Goal: Task Accomplishment & Management: Use online tool/utility

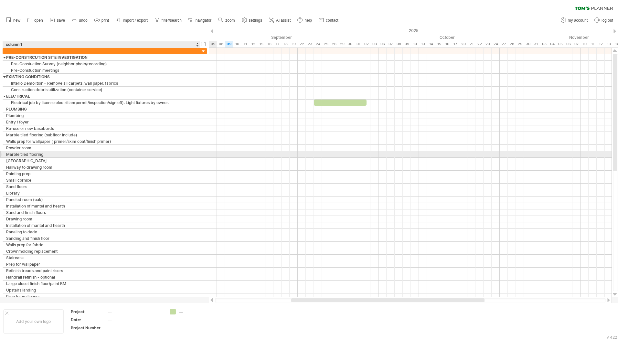
click at [214, 156] on div at bounding box center [410, 154] width 403 height 6
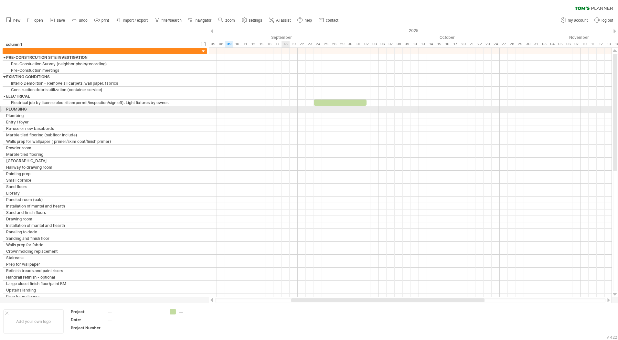
click at [285, 107] on div at bounding box center [410, 109] width 403 height 6
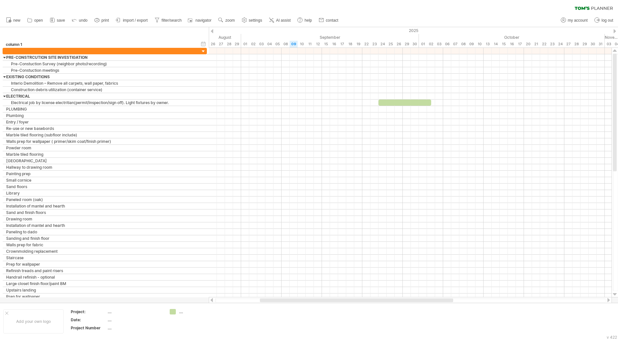
drag, startPoint x: 302, startPoint y: 301, endPoint x: 271, endPoint y: 298, distance: 31.5
click at [271, 298] on div at bounding box center [410, 300] width 403 height 6
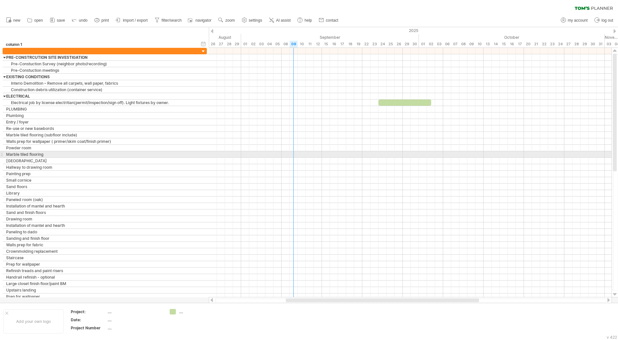
click at [293, 141] on div at bounding box center [410, 141] width 403 height 6
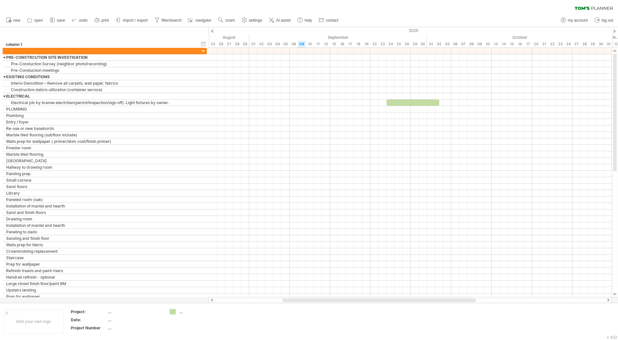
click at [288, 302] on div at bounding box center [378, 300] width 193 height 4
drag, startPoint x: 291, startPoint y: 300, endPoint x: 356, endPoint y: 296, distance: 65.1
click at [356, 296] on div "Trying to reach [DOMAIN_NAME] Connected again... 0% clear filter new" at bounding box center [309, 170] width 618 height 340
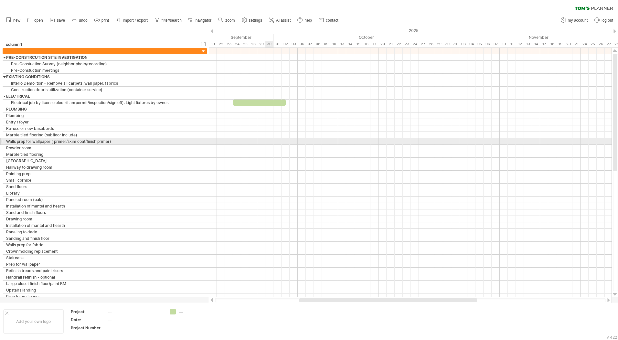
click at [270, 143] on div at bounding box center [410, 141] width 403 height 6
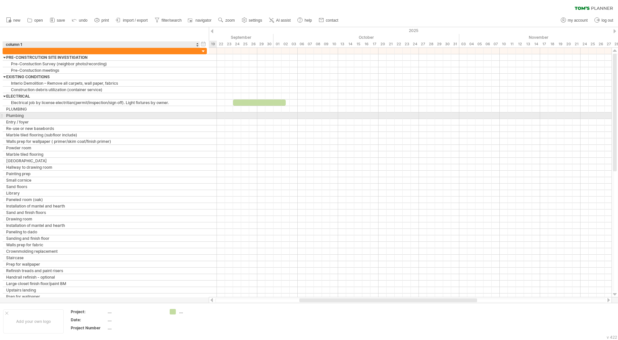
click at [25, 114] on div "Plumbing" at bounding box center [101, 115] width 190 height 6
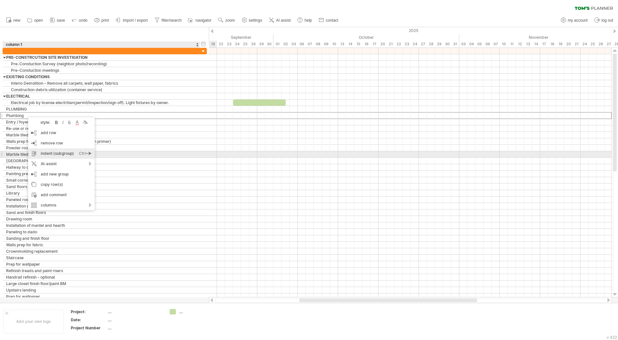
click at [62, 155] on div "indent (subgroup) Ctrl+► Cmd+►" at bounding box center [61, 153] width 67 height 10
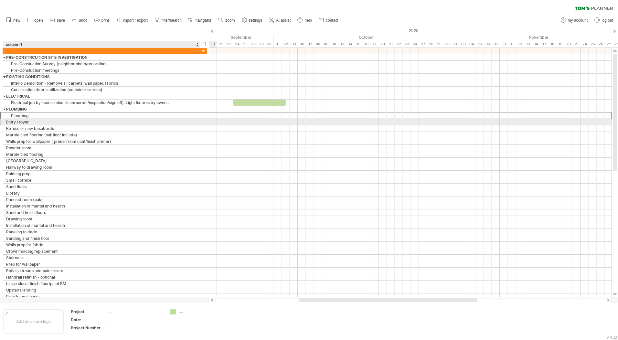
click at [45, 122] on div "Entry / foyer" at bounding box center [101, 122] width 190 height 6
click at [42, 115] on div "Plumbing" at bounding box center [101, 115] width 190 height 6
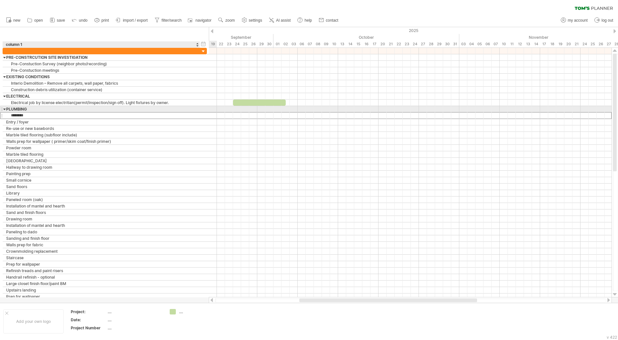
click at [42, 111] on div "PLUMBING" at bounding box center [101, 109] width 190 height 6
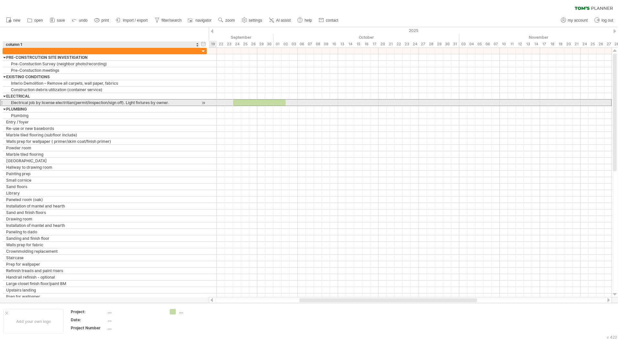
click at [43, 104] on div "Electrical job by license electritian(permit/inspection/sign off). Light fixtur…" at bounding box center [101, 103] width 190 height 6
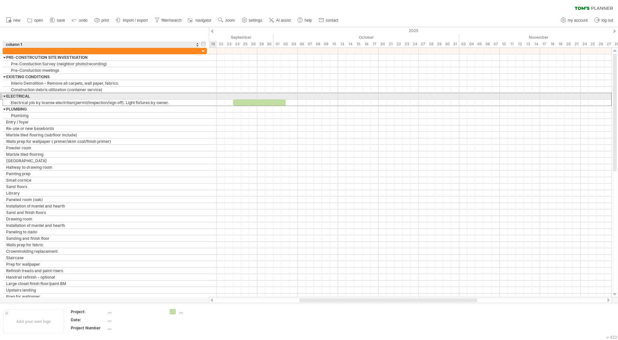
click at [44, 95] on div "ELECTRICAL" at bounding box center [101, 96] width 190 height 6
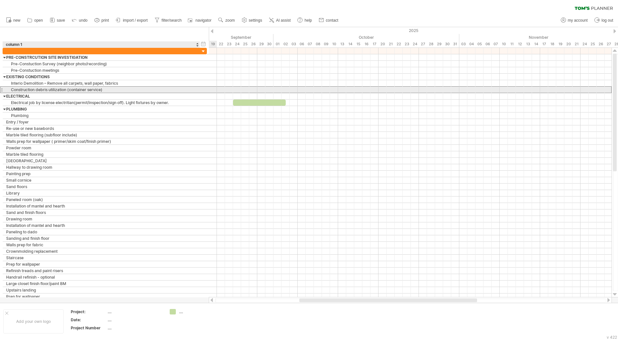
click at [44, 90] on div "Construction debris utilization (container service)" at bounding box center [101, 90] width 190 height 6
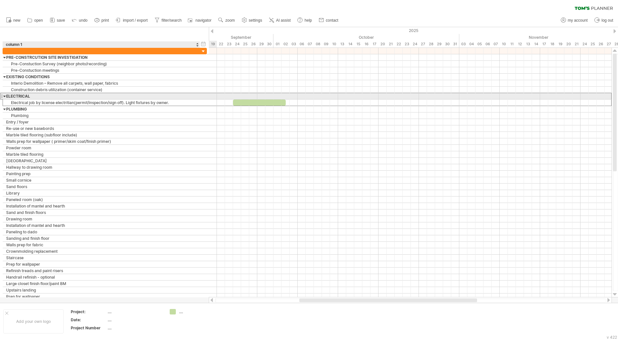
click at [50, 97] on div "ELECTRICAL" at bounding box center [101, 96] width 190 height 6
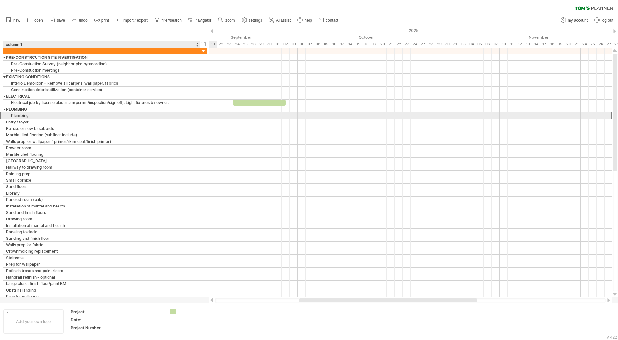
click at [35, 116] on div "Plumbing" at bounding box center [101, 115] width 190 height 6
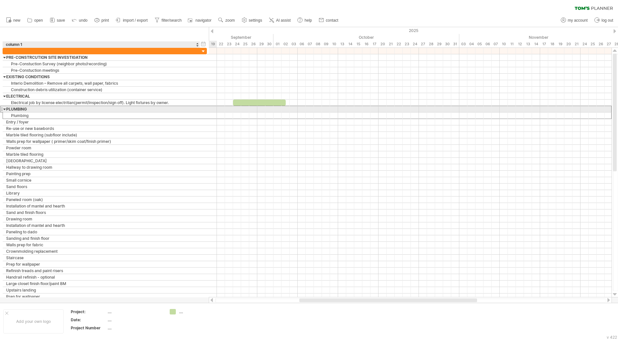
click at [35, 111] on div "PLUMBING" at bounding box center [101, 109] width 190 height 6
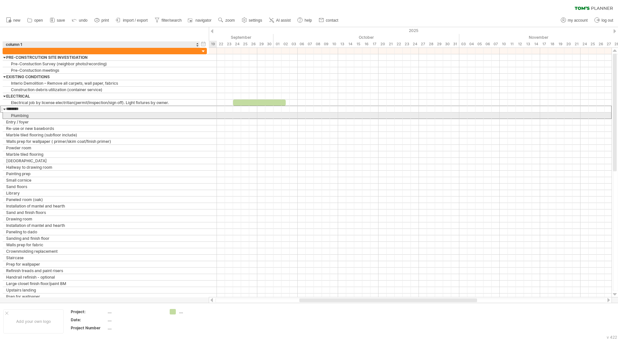
click at [37, 116] on div "Plumbing" at bounding box center [101, 115] width 190 height 6
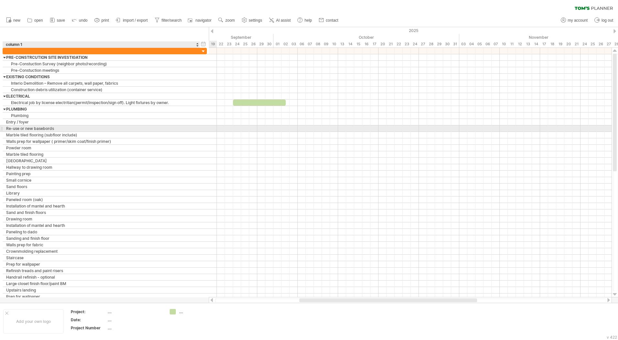
click at [86, 128] on div "Re-use or new basebords" at bounding box center [101, 128] width 190 height 6
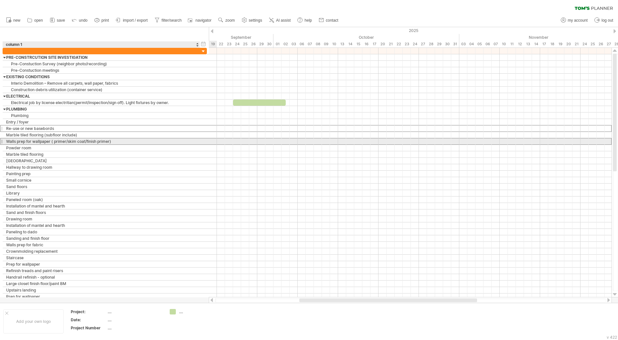
click at [82, 141] on div "Walls prep for wallpaper ( primer/skim coat/finish primer)" at bounding box center [101, 141] width 190 height 6
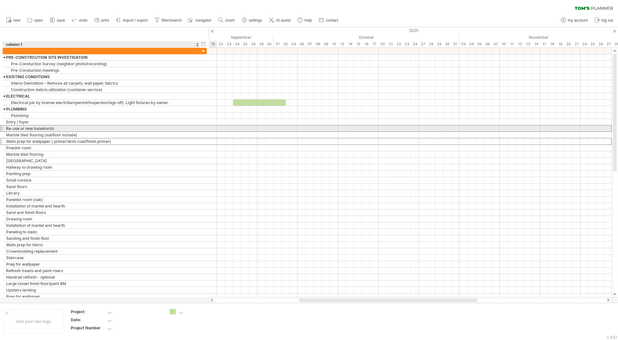
click at [104, 130] on div "Re-use or new basebords" at bounding box center [101, 128] width 190 height 6
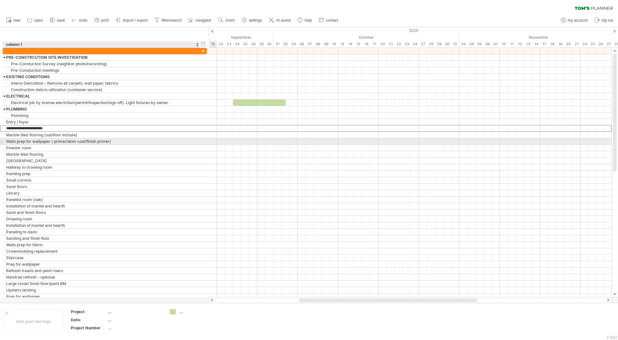
click at [99, 143] on div "Walls prep for wallpaper ( primer/skim coat/finish primer)" at bounding box center [101, 141] width 190 height 6
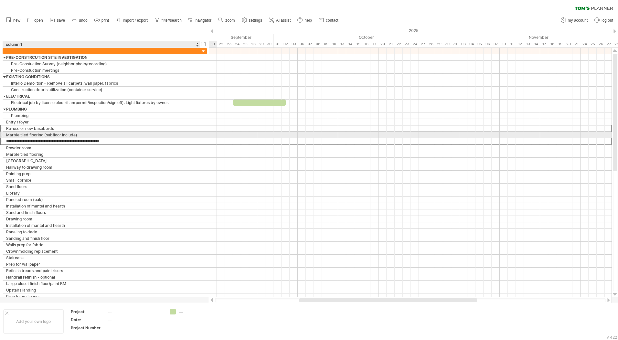
click at [35, 135] on div "Marble tiled flooring (subfloor include)" at bounding box center [101, 135] width 190 height 6
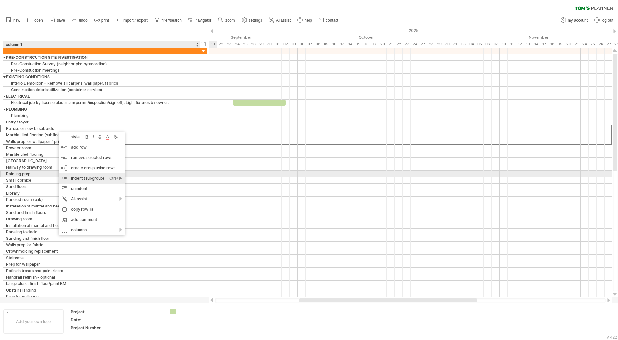
click at [95, 177] on div "indent (subgroup) Ctrl+► Cmd+►" at bounding box center [91, 178] width 67 height 10
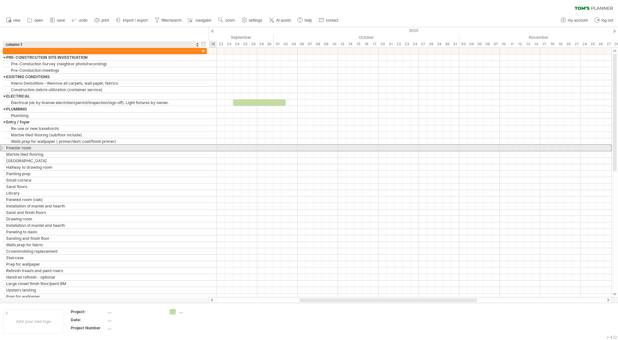
click at [49, 149] on div "Powder room" at bounding box center [101, 148] width 190 height 6
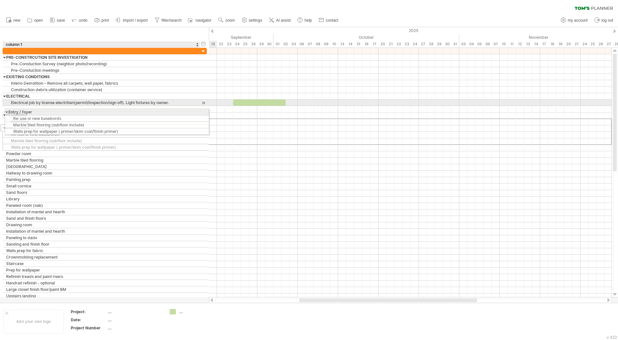
drag, startPoint x: 71, startPoint y: 124, endPoint x: 69, endPoint y: 111, distance: 13.0
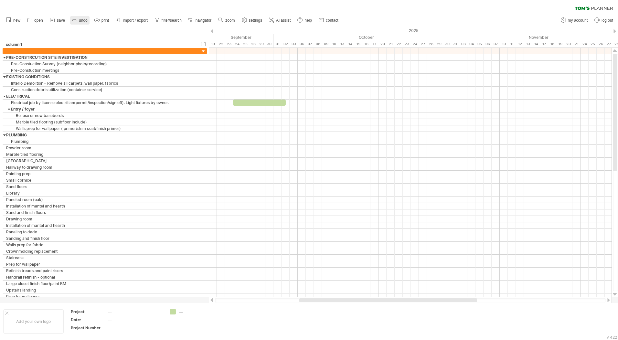
click at [80, 20] on span "undo" at bounding box center [83, 20] width 9 height 5
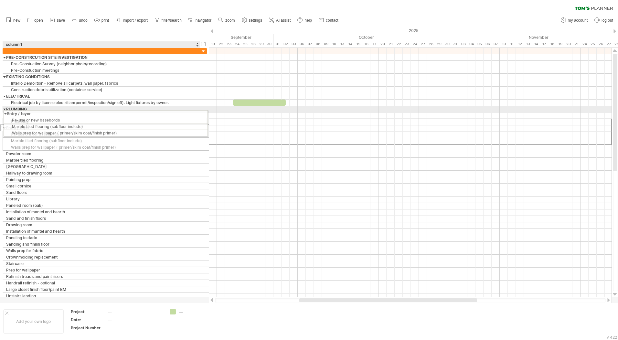
drag, startPoint x: 27, startPoint y: 121, endPoint x: 25, endPoint y: 112, distance: 9.4
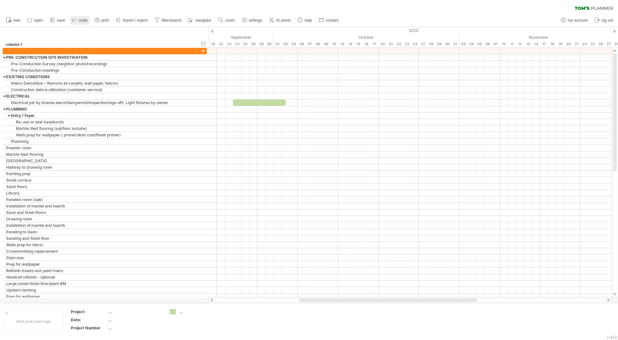
click at [74, 22] on icon at bounding box center [74, 19] width 6 height 6
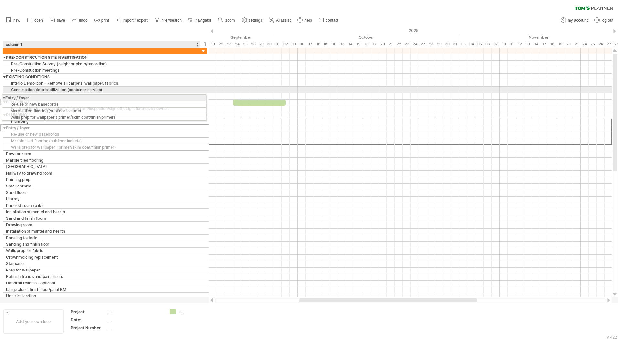
drag, startPoint x: 30, startPoint y: 122, endPoint x: 25, endPoint y: 97, distance: 26.0
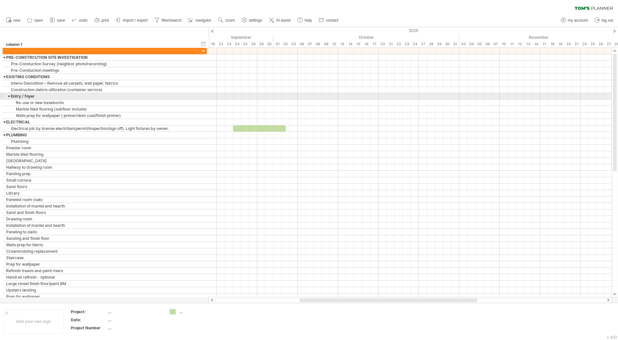
drag, startPoint x: 8, startPoint y: 96, endPoint x: 3, endPoint y: 96, distance: 4.8
click at [3, 96] on div "**********" at bounding box center [101, 96] width 197 height 6
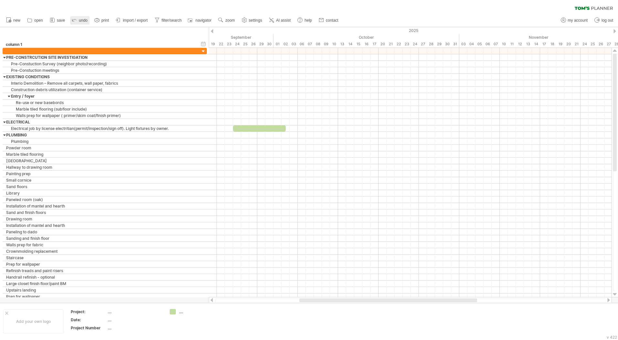
click at [73, 20] on icon at bounding box center [74, 19] width 6 height 6
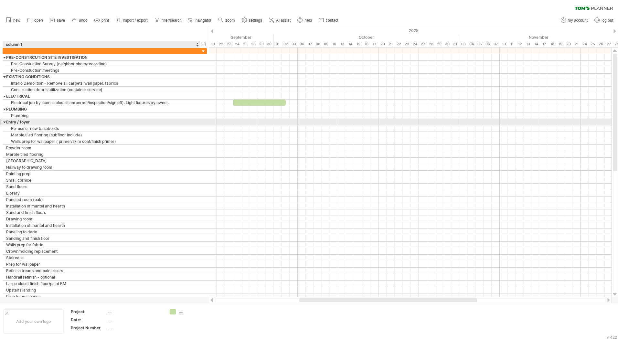
click at [5, 122] on div at bounding box center [4, 122] width 3 height 6
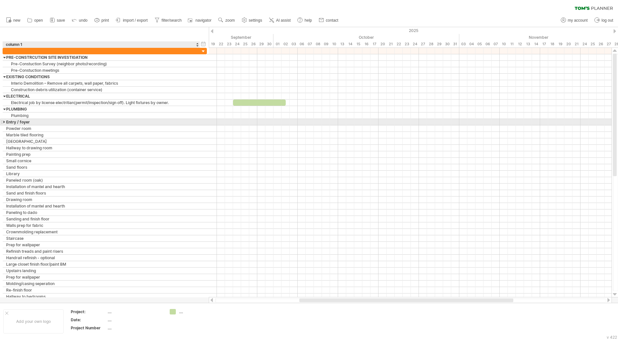
click at [5, 122] on div at bounding box center [4, 122] width 3 height 6
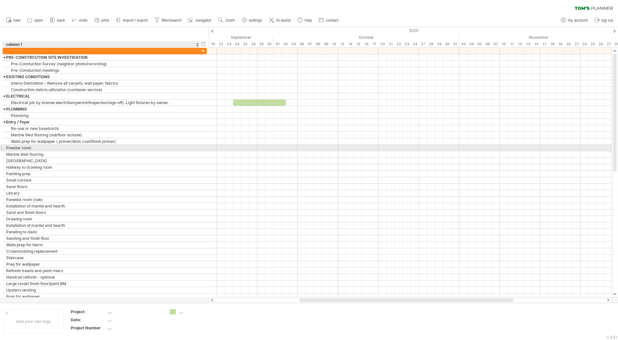
click at [41, 148] on div "Powder room" at bounding box center [101, 148] width 190 height 6
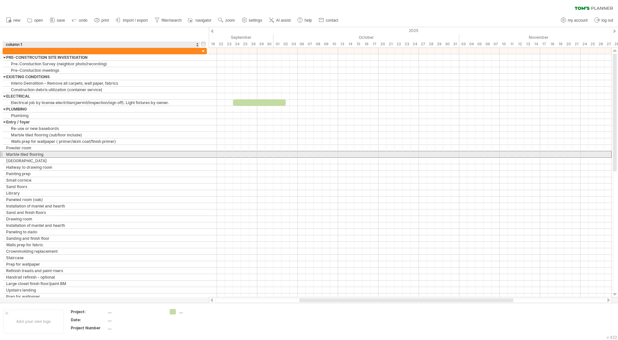
click at [38, 156] on div "Marble tiled flooring" at bounding box center [101, 154] width 190 height 6
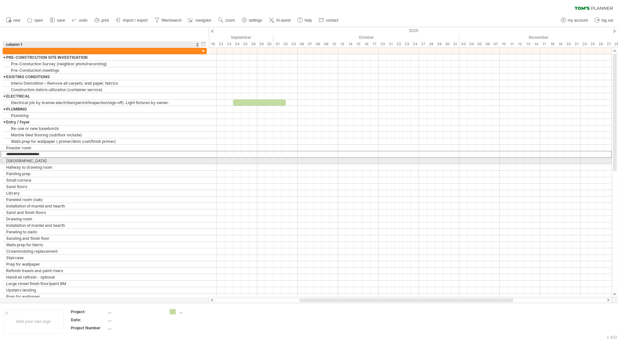
click at [38, 161] on div "[GEOGRAPHIC_DATA]" at bounding box center [101, 161] width 190 height 6
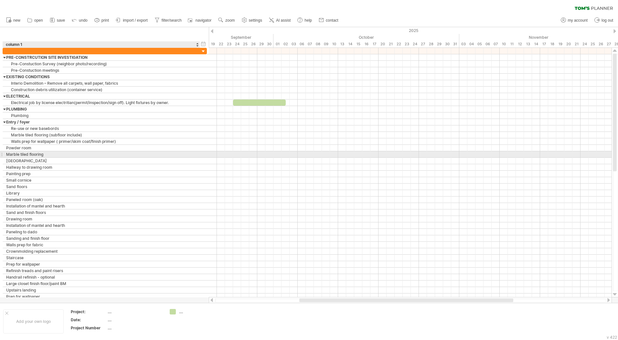
click at [55, 156] on div "Marble tiled flooring" at bounding box center [101, 154] width 190 height 6
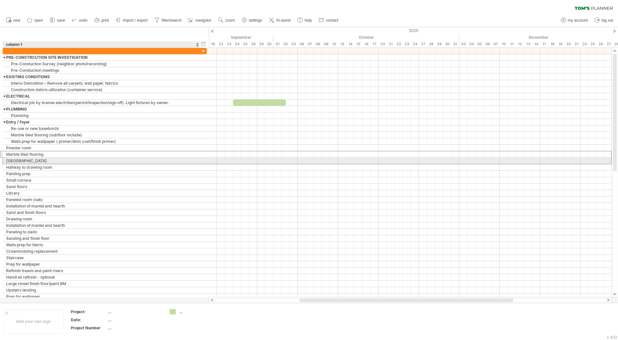
click at [55, 161] on div "[GEOGRAPHIC_DATA]" at bounding box center [101, 161] width 190 height 6
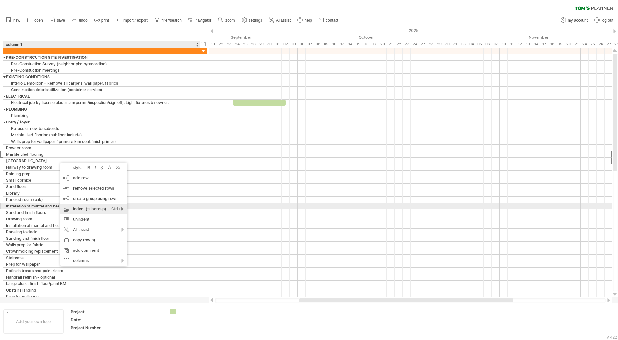
click at [93, 207] on div "indent (subgroup) Ctrl+► Cmd+►" at bounding box center [93, 209] width 67 height 10
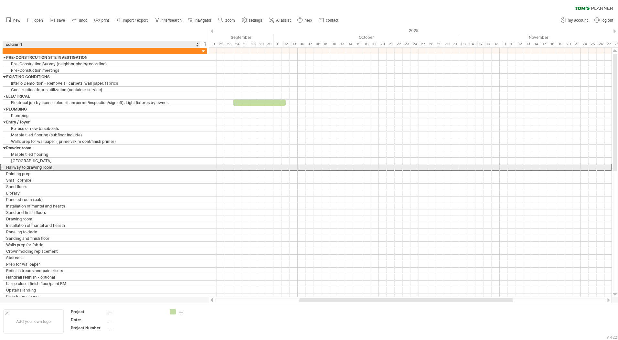
click at [58, 169] on div "Hallway to drawing room" at bounding box center [101, 167] width 190 height 6
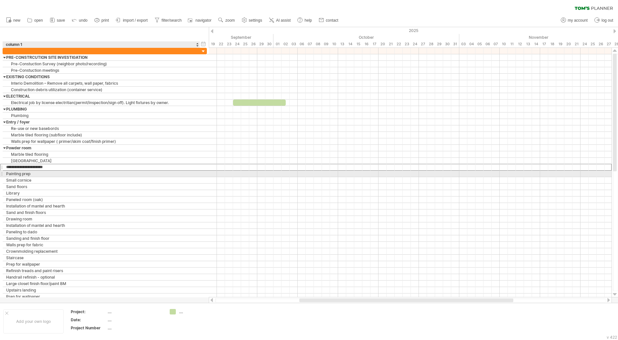
click at [59, 176] on div "Painting prep" at bounding box center [101, 174] width 190 height 6
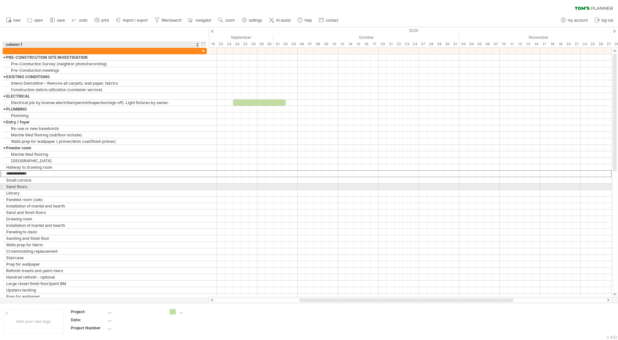
click at [55, 188] on div "Sand floors" at bounding box center [101, 187] width 190 height 6
click at [57, 180] on div "Small cornice" at bounding box center [101, 180] width 190 height 6
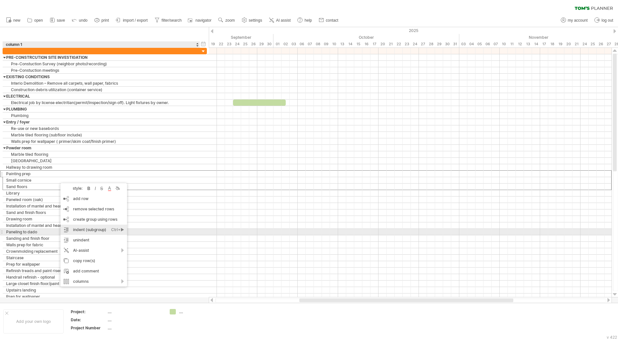
click at [92, 229] on div "indent (subgroup) Ctrl+► Cmd+►" at bounding box center [93, 230] width 67 height 10
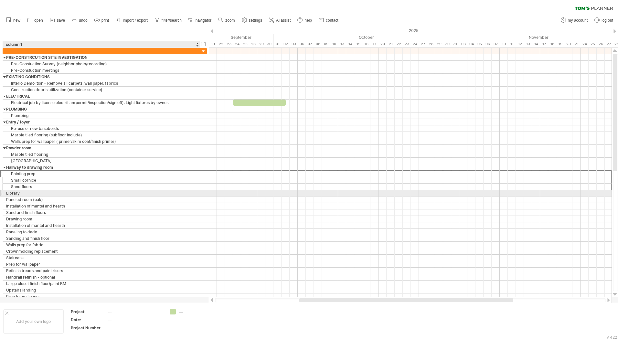
click at [69, 195] on div "Library" at bounding box center [101, 193] width 190 height 6
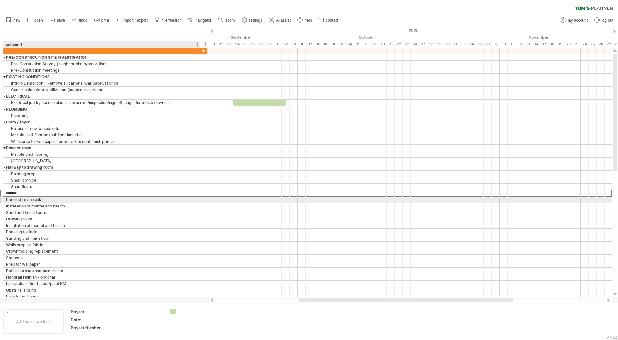
click at [52, 199] on div "Paneled room (oak)" at bounding box center [101, 199] width 190 height 6
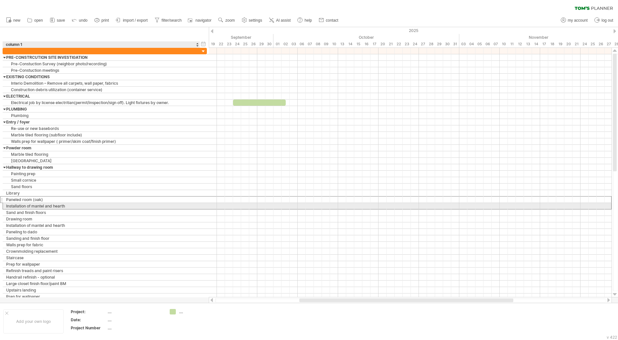
click at [54, 205] on div "Installation of mantel and hearth" at bounding box center [101, 206] width 190 height 6
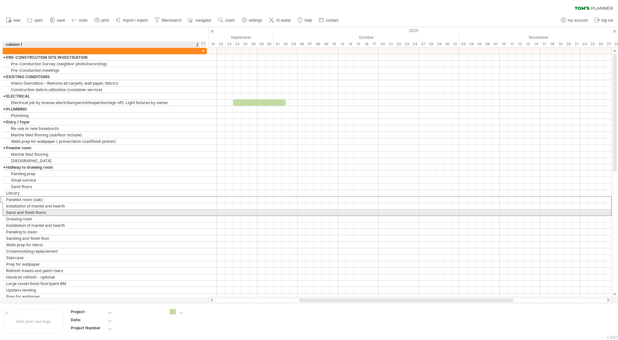
click at [53, 212] on div "Sand and finish floors" at bounding box center [101, 212] width 190 height 6
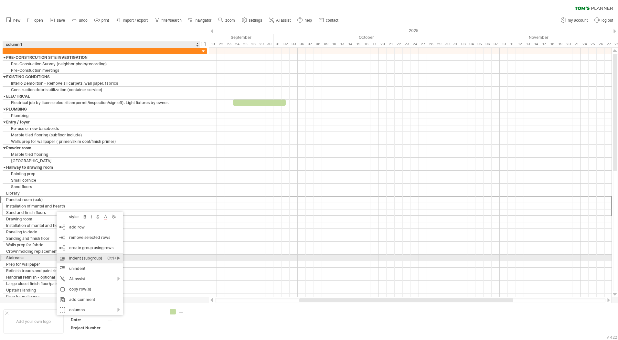
click at [90, 257] on div "indent (subgroup) Ctrl+► Cmd+►" at bounding box center [90, 258] width 67 height 10
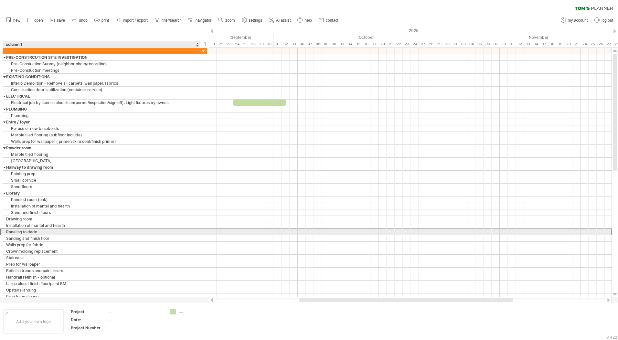
click at [70, 230] on div "Paneling to dado" at bounding box center [101, 232] width 190 height 6
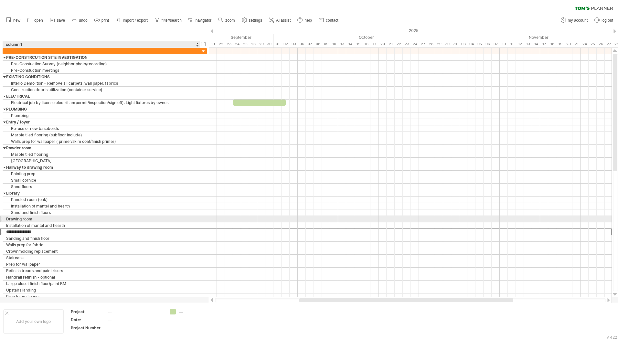
click at [49, 220] on div "Drawing room" at bounding box center [101, 219] width 190 height 6
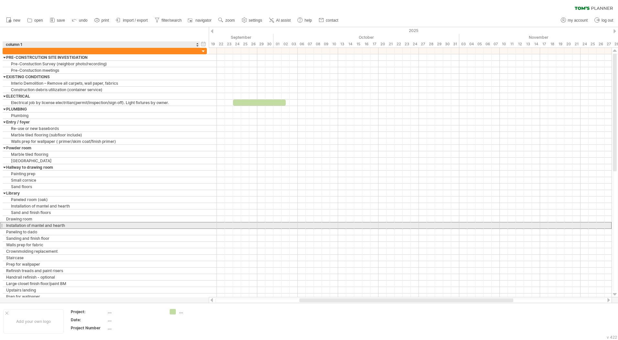
click at [52, 226] on div "Installation of mantel and hearth" at bounding box center [101, 225] width 190 height 6
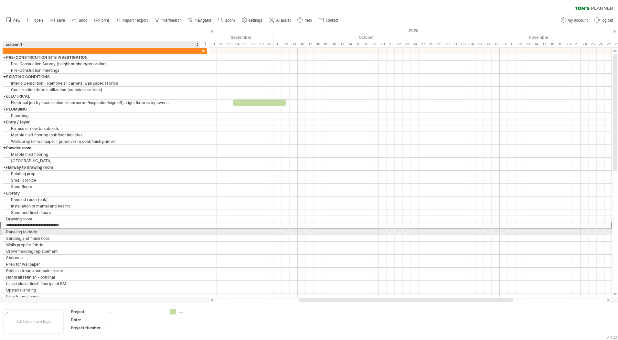
click at [48, 230] on div "Paneling to dado" at bounding box center [101, 232] width 190 height 6
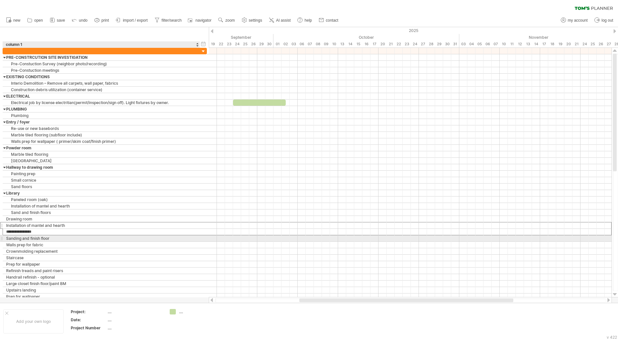
click at [48, 237] on div "Sanding and finish floor" at bounding box center [101, 238] width 190 height 6
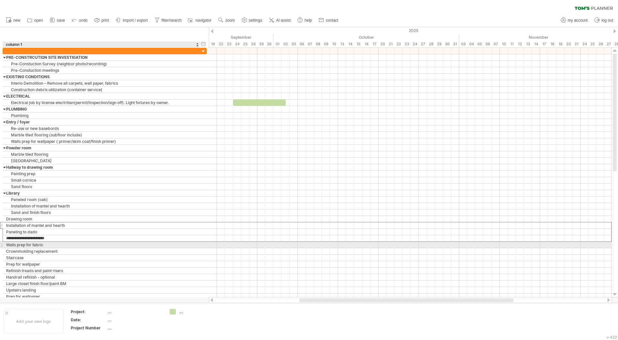
click at [48, 243] on div "Walls prep for fabric" at bounding box center [101, 245] width 190 height 6
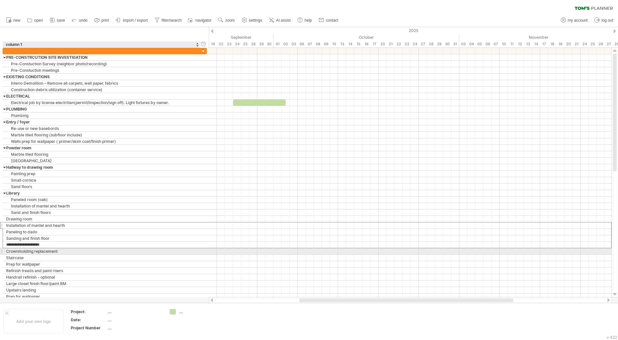
click at [48, 252] on div "Crownmolding replacement" at bounding box center [101, 251] width 190 height 6
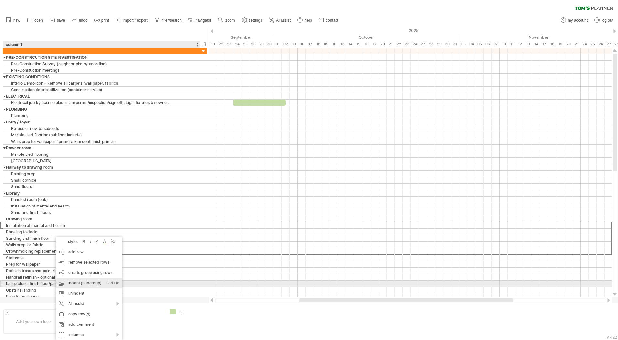
click at [86, 284] on div "indent (subgroup) Ctrl+► Cmd+►" at bounding box center [89, 283] width 67 height 10
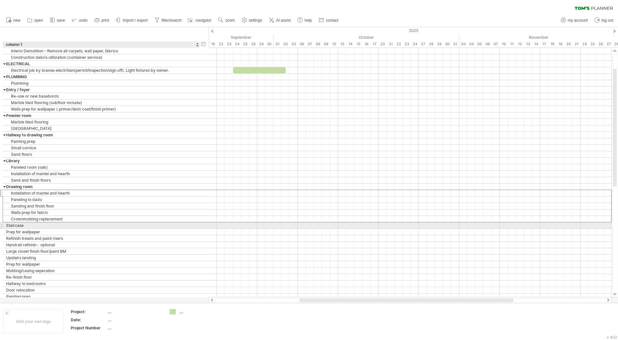
click at [57, 226] on div "Staircase" at bounding box center [101, 225] width 190 height 6
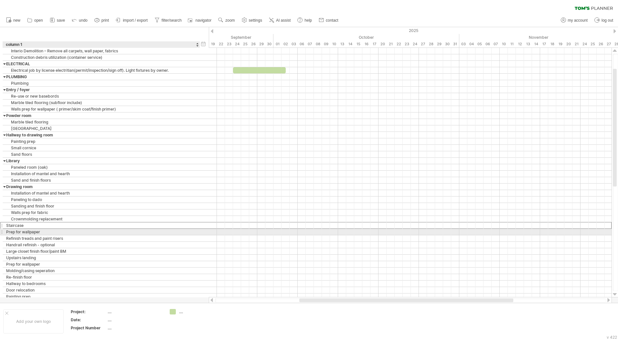
click at [50, 231] on div "Prep for wallpaper" at bounding box center [101, 232] width 190 height 6
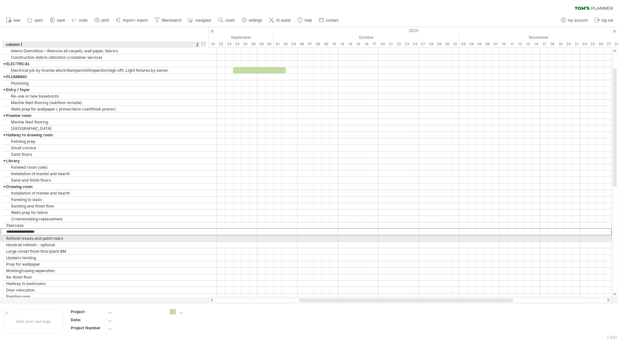
click at [67, 239] on div "Refinish treads and paint risers" at bounding box center [101, 238] width 190 height 6
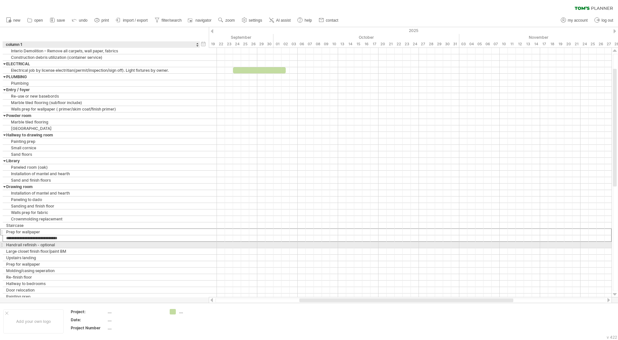
click at [67, 244] on div "Handrail refinish - optional" at bounding box center [101, 245] width 190 height 6
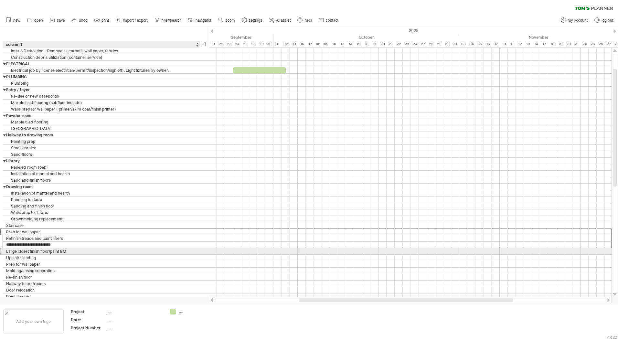
click at [67, 251] on div "Large closet finish floor/paint BM" at bounding box center [101, 251] width 190 height 6
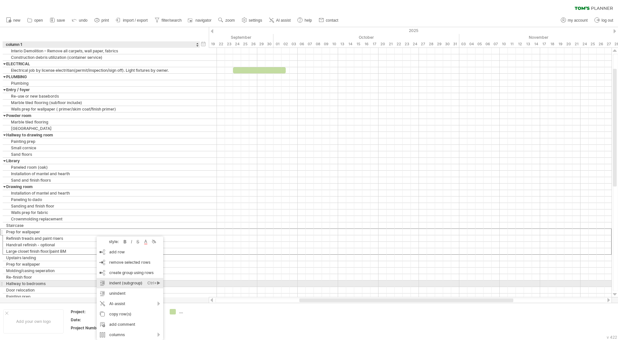
click at [122, 285] on div "indent (subgroup) Ctrl+► Cmd+►" at bounding box center [130, 283] width 67 height 10
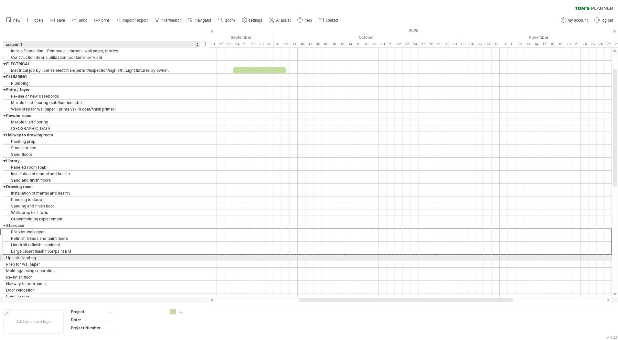
click at [82, 259] on div "Upstairs landing" at bounding box center [101, 258] width 190 height 6
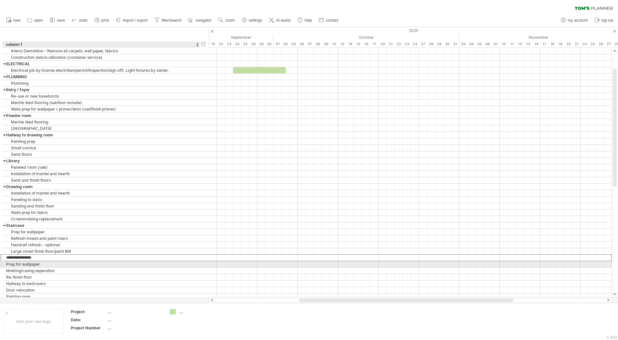
click at [74, 265] on div "Prep for wallpaper" at bounding box center [101, 264] width 190 height 6
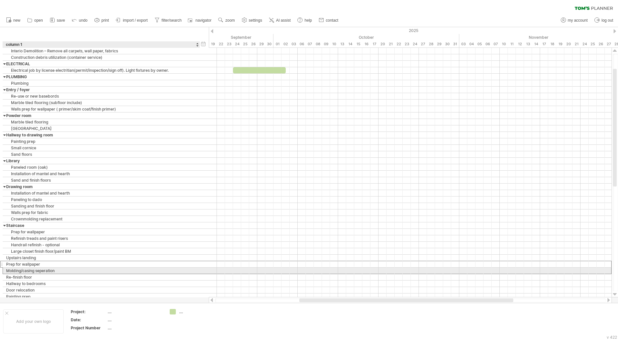
click at [57, 270] on div "Molding/casing seperation" at bounding box center [101, 271] width 190 height 6
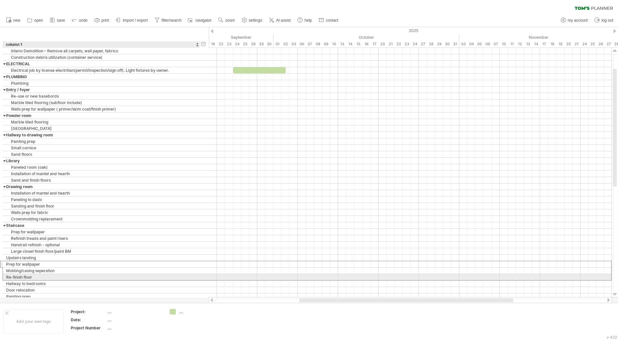
click at [57, 277] on div "Re-finish floor" at bounding box center [101, 277] width 190 height 6
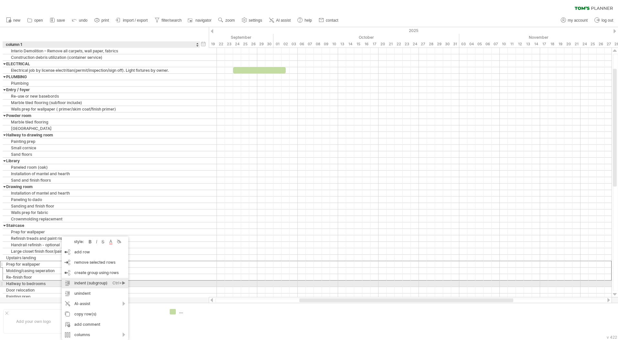
click at [92, 285] on div "indent (subgroup) Ctrl+► Cmd+►" at bounding box center [95, 283] width 67 height 10
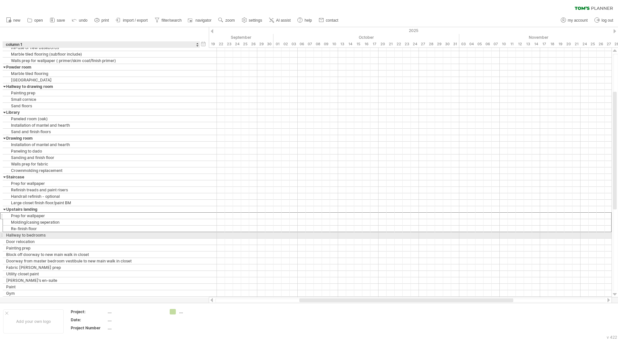
click at [45, 237] on div "Hallway to bedrooms" at bounding box center [101, 235] width 190 height 6
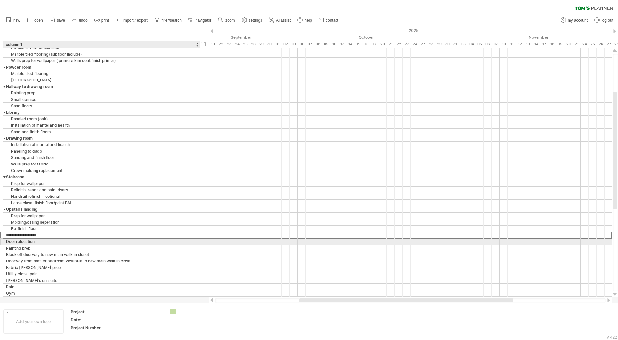
click at [51, 242] on div "Door relocation" at bounding box center [101, 241] width 190 height 6
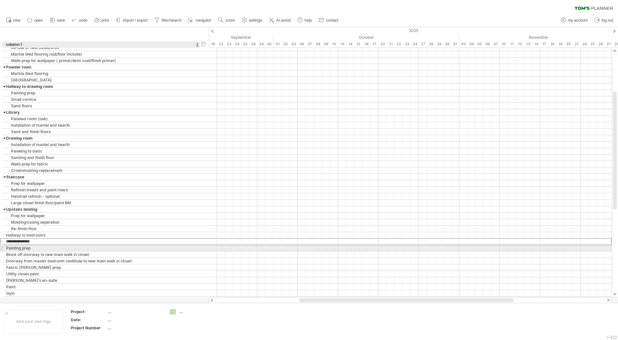
click at [40, 248] on div "Painting prep" at bounding box center [101, 248] width 190 height 6
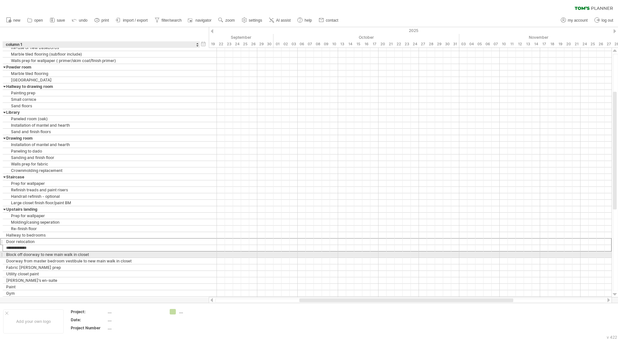
click at [41, 252] on div "Block off doorway to new main walk in closet" at bounding box center [101, 254] width 190 height 6
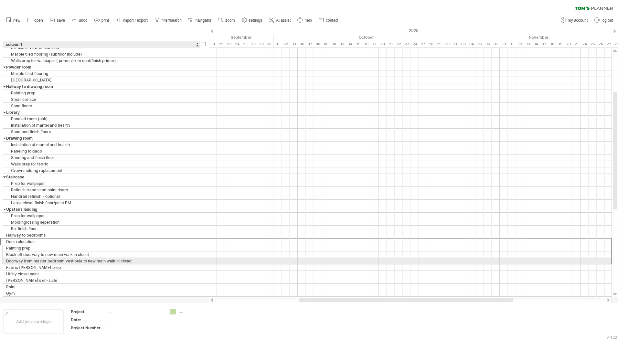
click at [39, 260] on div "Doorway from master bedroom vestibule to new main walk in closet" at bounding box center [101, 261] width 190 height 6
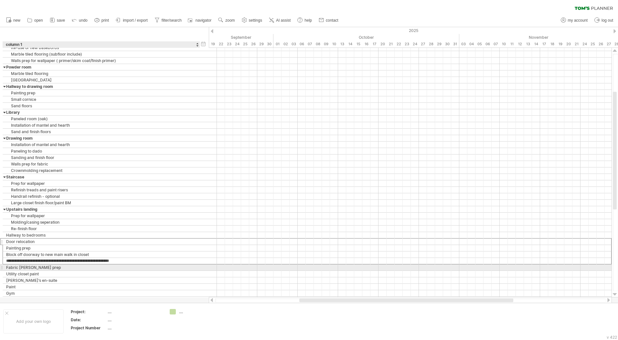
click at [37, 266] on div "Fabric [PERSON_NAME] prep" at bounding box center [101, 267] width 190 height 6
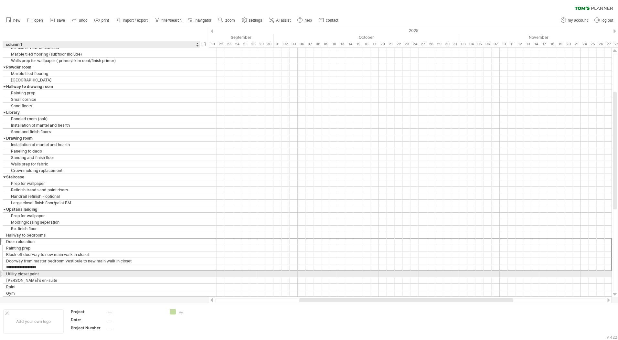
click at [35, 272] on div "Utility closet paint" at bounding box center [101, 274] width 190 height 6
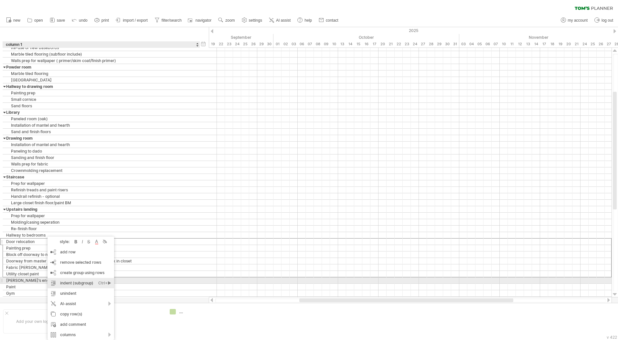
click at [90, 282] on div "indent (subgroup) Ctrl+► Cmd+►" at bounding box center [81, 283] width 67 height 10
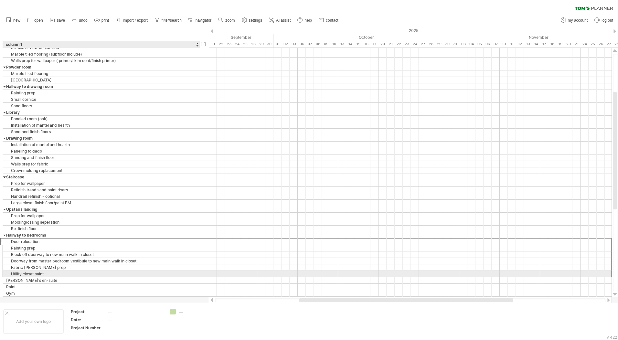
click at [82, 270] on div "Fabric [PERSON_NAME] prep" at bounding box center [101, 267] width 190 height 6
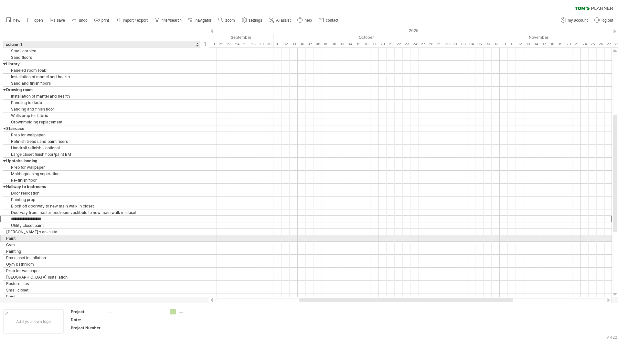
click at [55, 236] on div "Paint" at bounding box center [101, 238] width 190 height 6
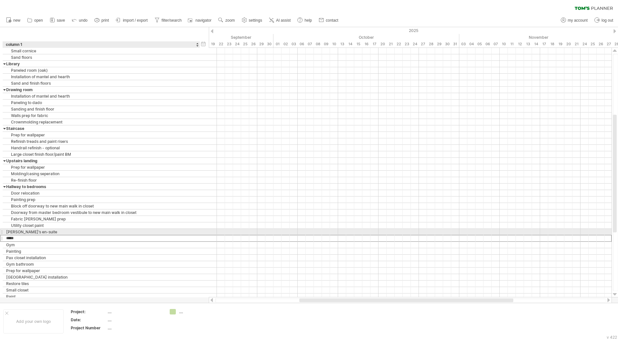
click at [54, 231] on div "[PERSON_NAME]’s en-suite" at bounding box center [101, 232] width 190 height 6
click at [48, 232] on div "[PERSON_NAME]’s en-suite" at bounding box center [101, 232] width 190 height 6
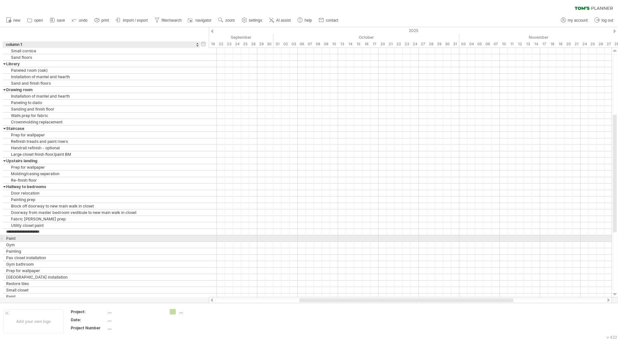
click at [48, 238] on div "Paint" at bounding box center [101, 238] width 190 height 6
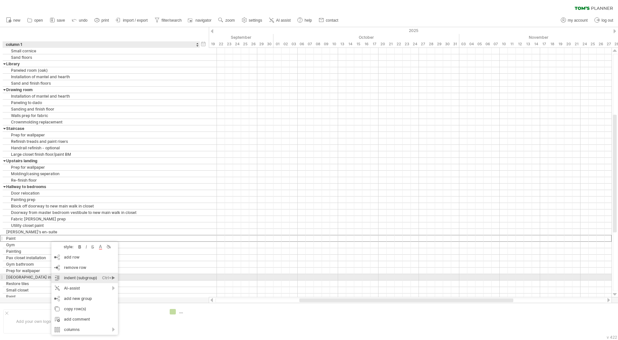
click at [75, 280] on div "indent (subgroup) Ctrl+► Cmd+►" at bounding box center [84, 278] width 67 height 10
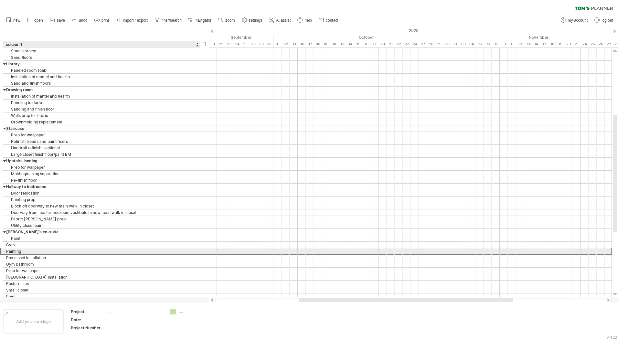
click at [33, 251] on div "Painting" at bounding box center [101, 251] width 190 height 6
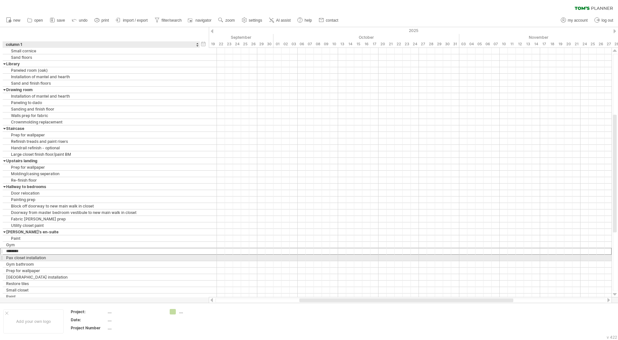
click at [36, 257] on div "Pax closet installation" at bounding box center [101, 258] width 190 height 6
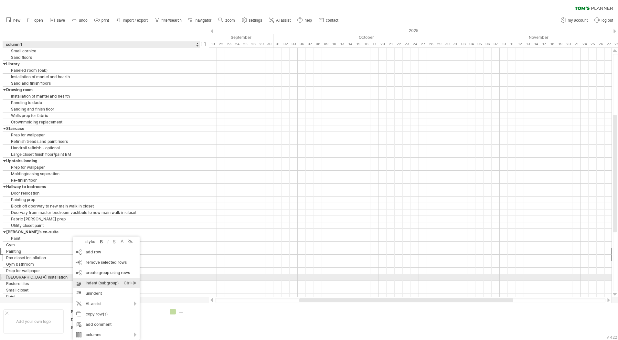
click at [109, 281] on div "indent (subgroup) Ctrl+► Cmd+►" at bounding box center [106, 283] width 67 height 10
click at [54, 274] on div "[GEOGRAPHIC_DATA] installation" at bounding box center [101, 277] width 190 height 6
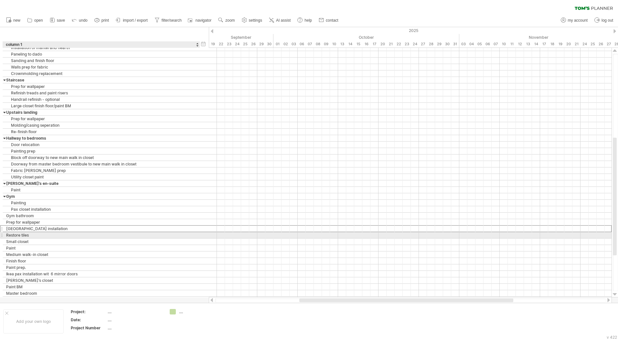
click at [52, 234] on div "Restore tiles" at bounding box center [101, 235] width 190 height 6
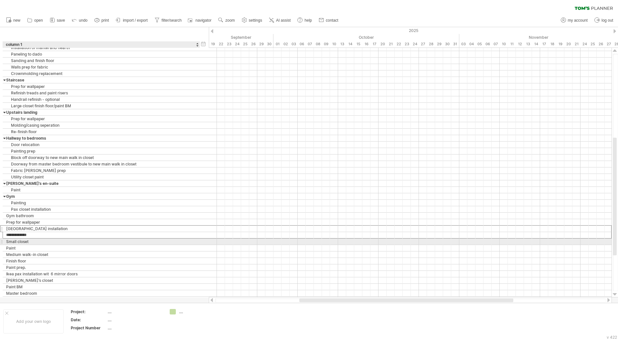
click at [48, 241] on div "Small closet" at bounding box center [101, 241] width 190 height 6
click at [53, 242] on input "**********" at bounding box center [101, 241] width 190 height 6
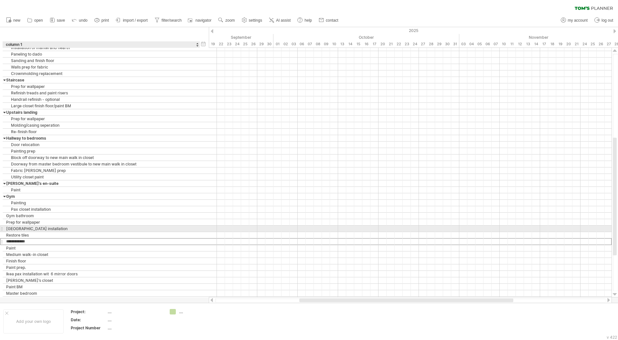
click at [57, 230] on div "[GEOGRAPHIC_DATA] installation" at bounding box center [101, 229] width 190 height 6
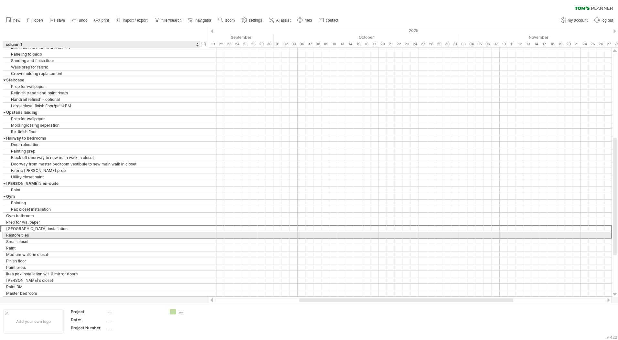
click at [56, 237] on div "Restore tiles" at bounding box center [101, 235] width 190 height 6
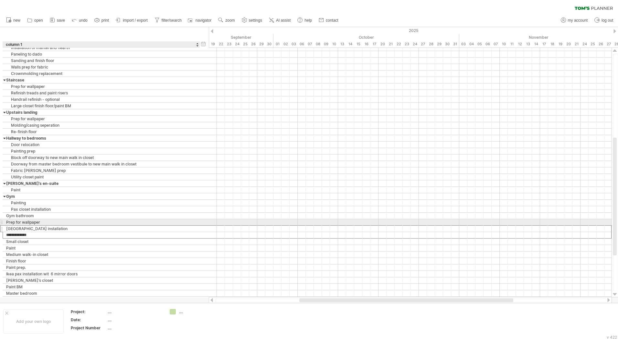
click at [55, 221] on div "Prep for wallpaper" at bounding box center [101, 222] width 190 height 6
click at [56, 228] on div "[GEOGRAPHIC_DATA] installation" at bounding box center [101, 229] width 190 height 6
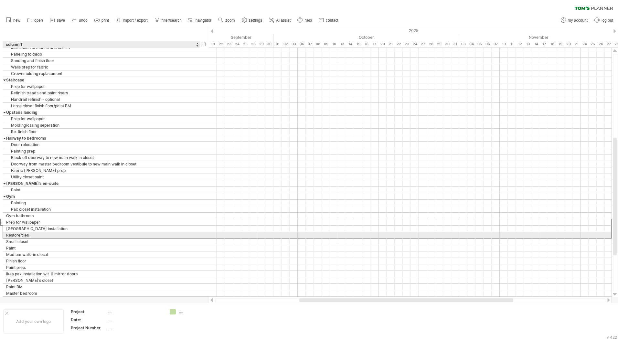
click at [51, 236] on div "Restore tiles" at bounding box center [101, 235] width 190 height 6
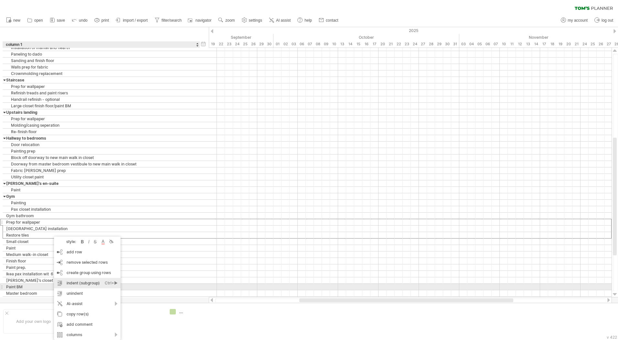
click at [88, 285] on div "indent (subgroup) Ctrl+► Cmd+►" at bounding box center [87, 283] width 67 height 10
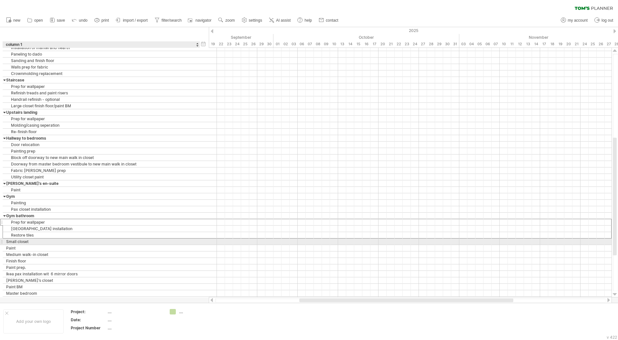
click at [57, 241] on div "Small closet" at bounding box center [101, 241] width 190 height 6
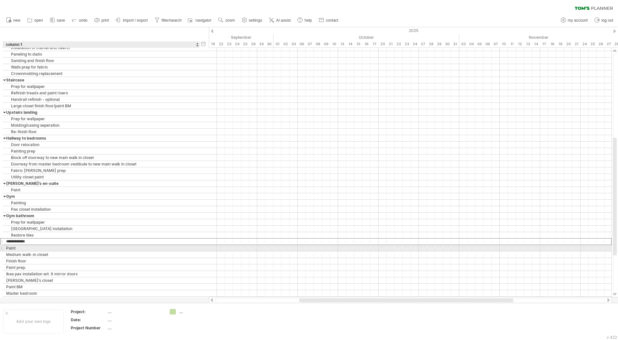
click at [52, 248] on div "Paint" at bounding box center [101, 248] width 190 height 6
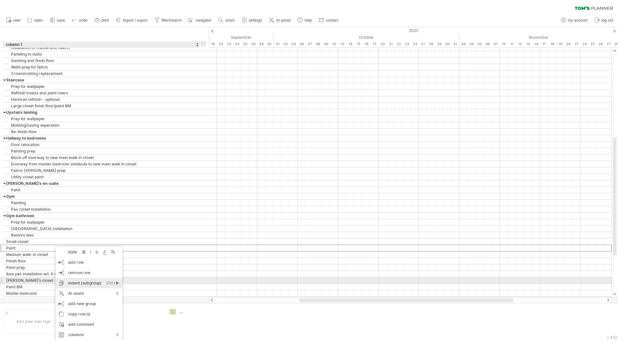
click at [82, 283] on div "indent (subgroup) Ctrl+► Cmd+►" at bounding box center [89, 283] width 67 height 10
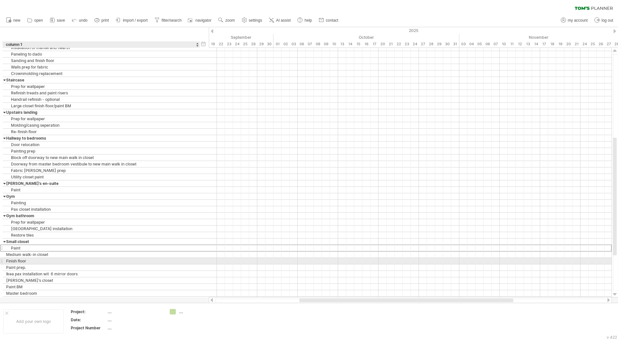
click at [46, 262] on div "Finish floor" at bounding box center [101, 261] width 190 height 6
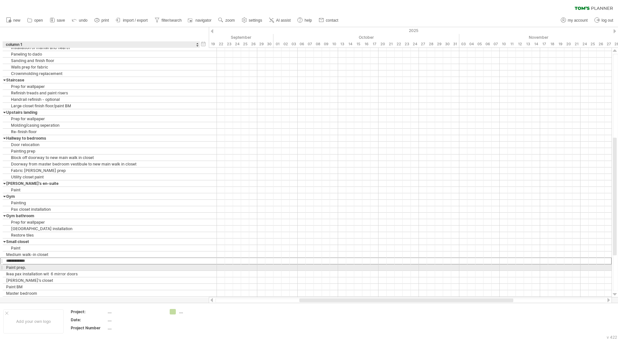
click at [44, 268] on div "Paint prep." at bounding box center [101, 267] width 190 height 6
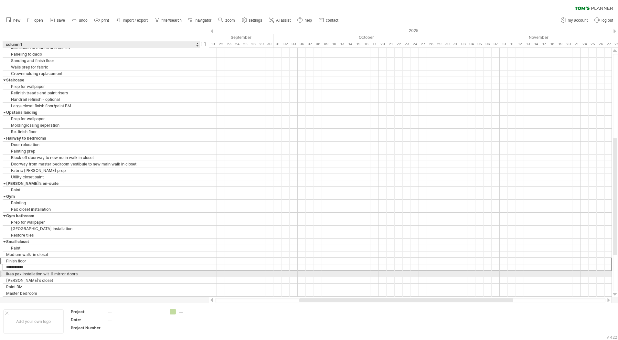
click at [45, 273] on div "Ikea pax installation wit 6 mirror doors" at bounding box center [101, 274] width 190 height 6
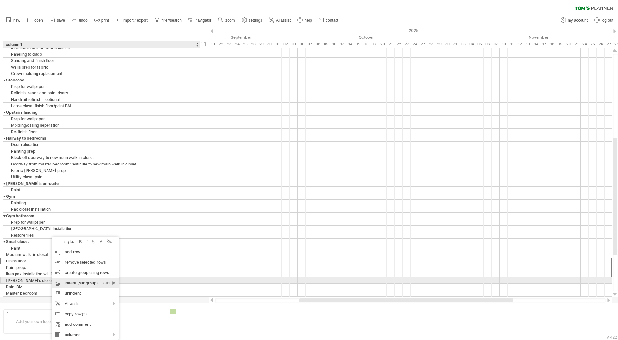
click at [71, 280] on div "indent (subgroup) Ctrl+► Cmd+►" at bounding box center [85, 283] width 67 height 10
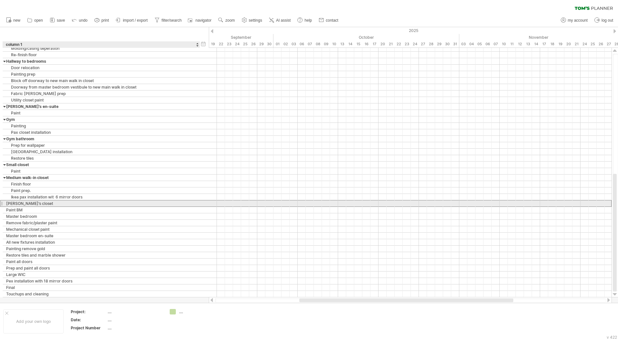
click at [47, 205] on div "[PERSON_NAME]’s closet" at bounding box center [101, 203] width 190 height 6
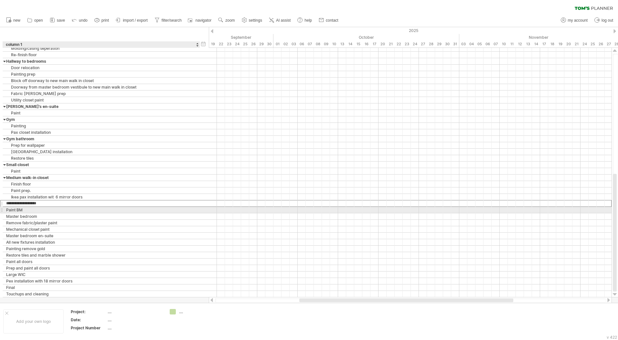
click at [45, 211] on div "Paint BM" at bounding box center [101, 210] width 190 height 6
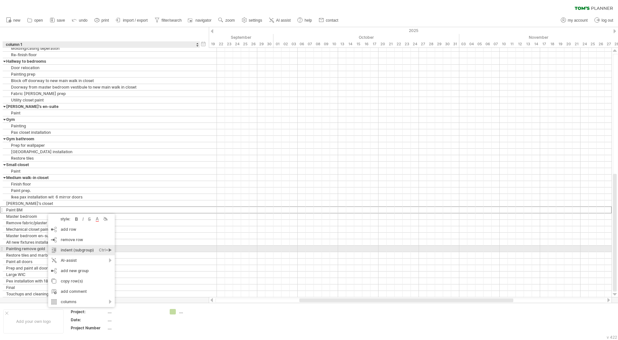
click at [79, 247] on div "indent (subgroup) Ctrl+► Cmd+►" at bounding box center [81, 250] width 67 height 10
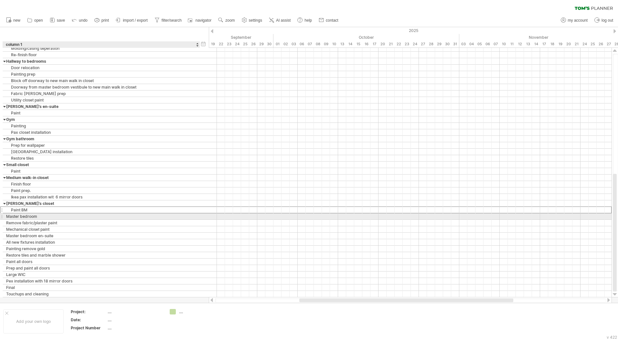
click at [72, 217] on div "Master bedroom" at bounding box center [101, 216] width 190 height 6
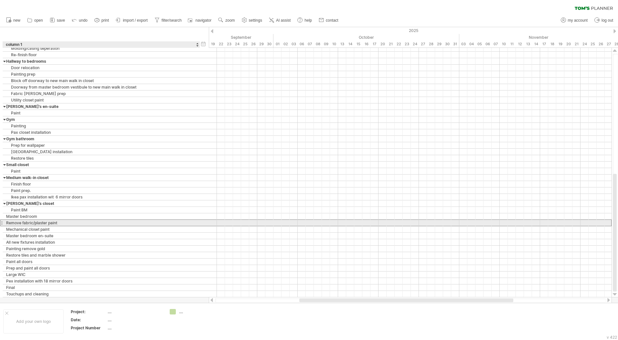
click at [73, 221] on div "Remove fabric/plaster paint" at bounding box center [101, 223] width 190 height 6
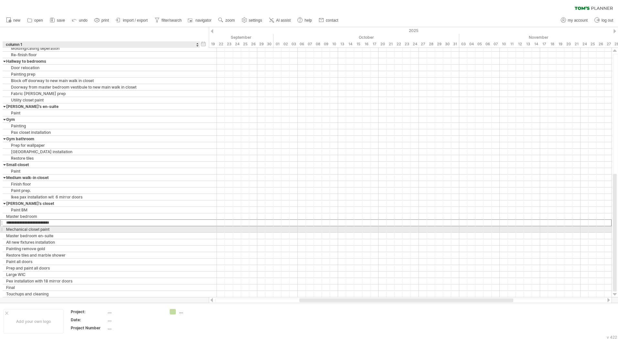
click at [71, 229] on div "Mechanical closet paint" at bounding box center [101, 229] width 190 height 6
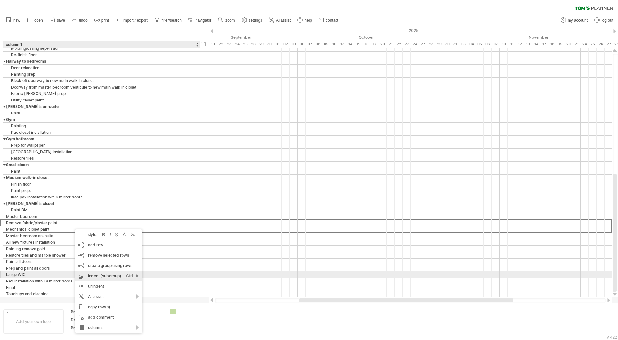
click at [101, 274] on div "indent (subgroup) Ctrl+► Cmd+►" at bounding box center [108, 276] width 67 height 10
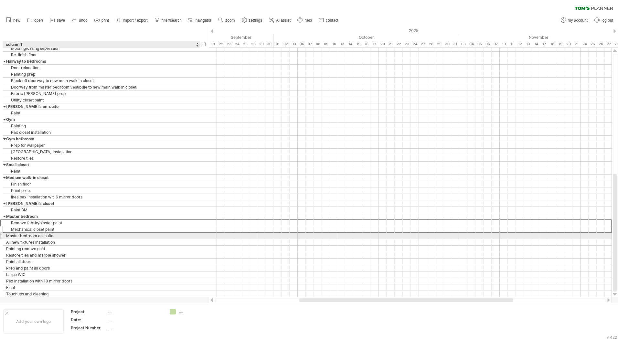
click at [64, 237] on div "Master bedroom en-suite" at bounding box center [101, 236] width 190 height 6
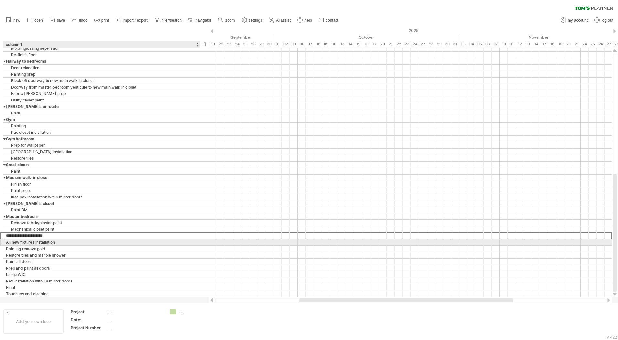
click at [65, 241] on div "All new fixtures installation" at bounding box center [101, 242] width 190 height 6
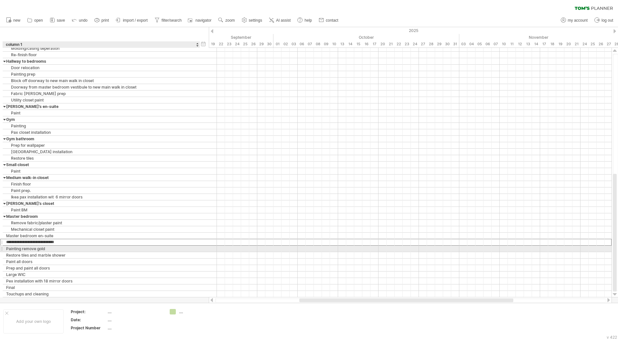
click at [65, 247] on div "Painting remove gold" at bounding box center [101, 249] width 190 height 6
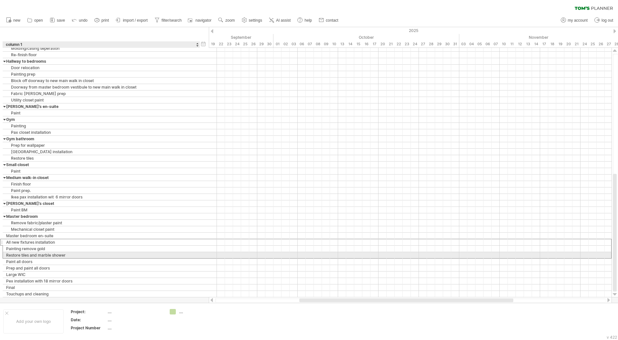
click at [67, 253] on div "Restore tiles and marble shower" at bounding box center [101, 255] width 190 height 6
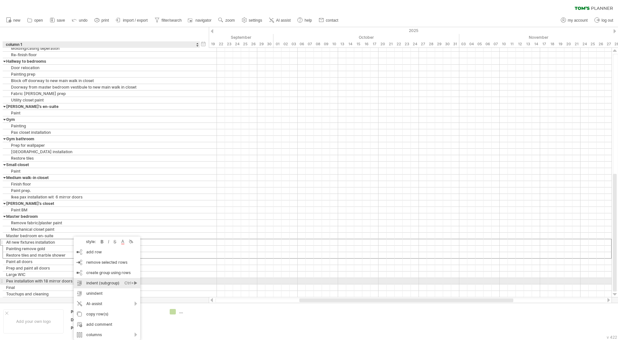
click at [100, 282] on div "indent (subgroup) Ctrl+► Cmd+►" at bounding box center [107, 283] width 67 height 10
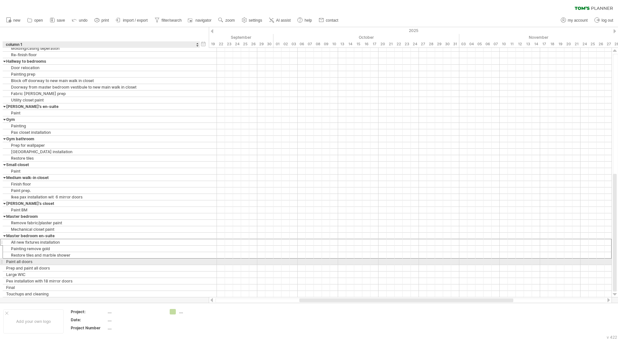
click at [62, 262] on div "Paint all doors" at bounding box center [101, 262] width 190 height 6
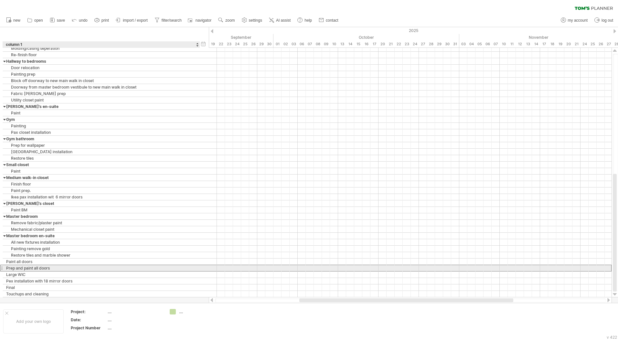
click at [65, 269] on div "Prep and paint all doors" at bounding box center [101, 268] width 190 height 6
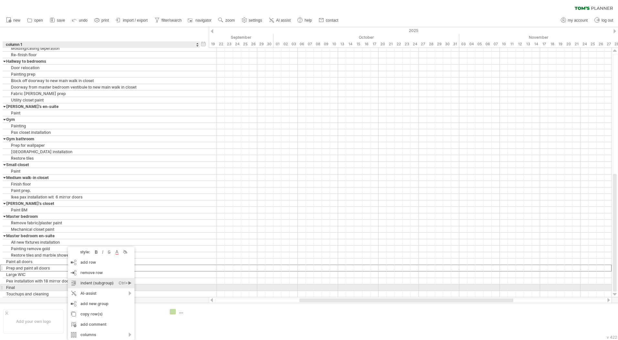
click at [87, 285] on div "indent (subgroup) Ctrl+► Cmd+►" at bounding box center [101, 283] width 67 height 10
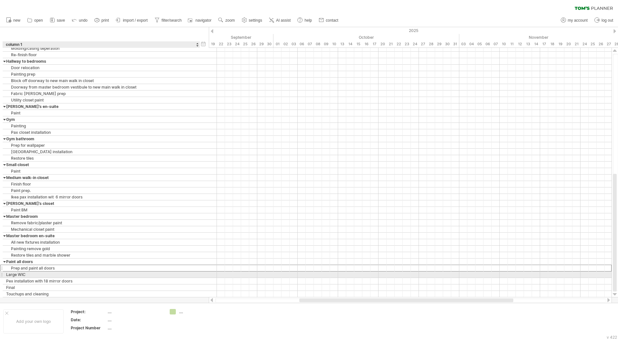
click at [69, 277] on div "Large WIC" at bounding box center [101, 274] width 190 height 6
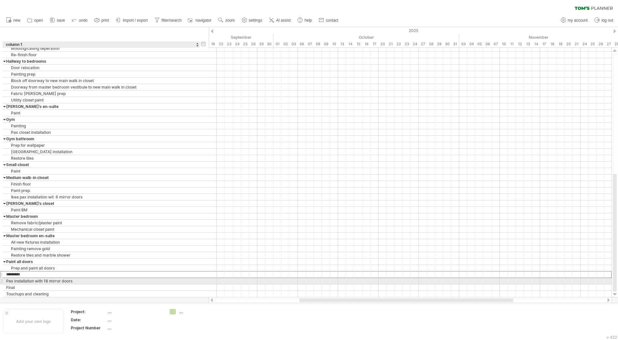
click at [70, 281] on div "Pex installation with 18 mirror doors" at bounding box center [101, 281] width 190 height 6
click at [94, 281] on div "indent (subgroup) Ctrl+► Cmd+►" at bounding box center [106, 283] width 67 height 10
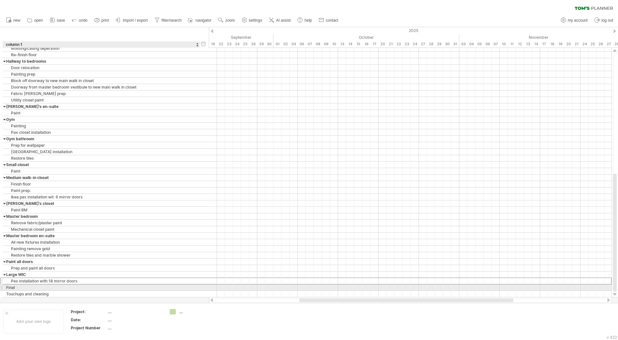
click at [81, 287] on div "Final" at bounding box center [101, 287] width 190 height 6
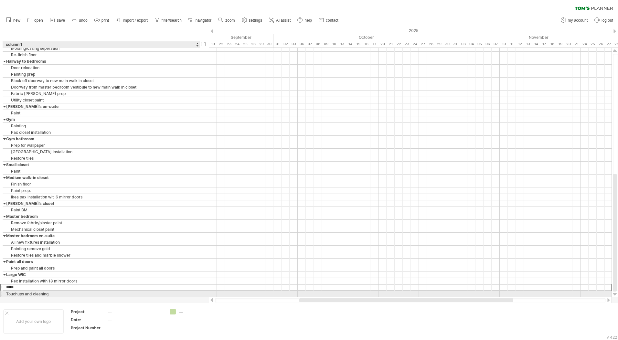
click at [79, 296] on div "Touchups and cleaning" at bounding box center [101, 294] width 190 height 6
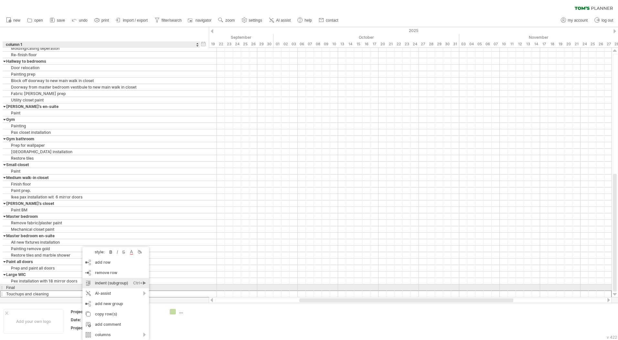
click at [106, 285] on div "indent (subgroup) Ctrl+► Cmd+►" at bounding box center [115, 283] width 67 height 10
